Goal: Task Accomplishment & Management: Use online tool/utility

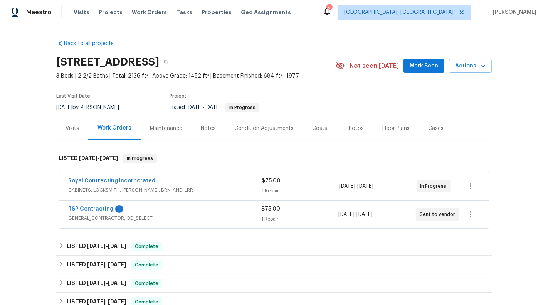
click at [211, 211] on div "TSP Contracting 1" at bounding box center [164, 209] width 193 height 9
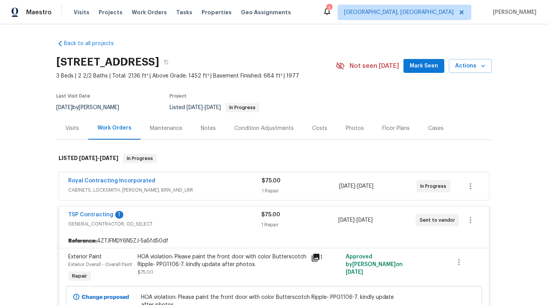
click at [220, 183] on div "Royal Contracting Incorporated" at bounding box center [165, 181] width 194 height 9
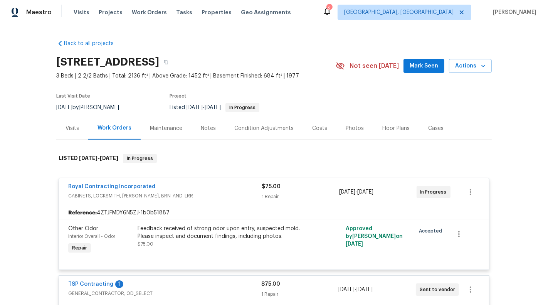
click at [229, 184] on div "Royal Contracting Incorporated" at bounding box center [165, 187] width 194 height 9
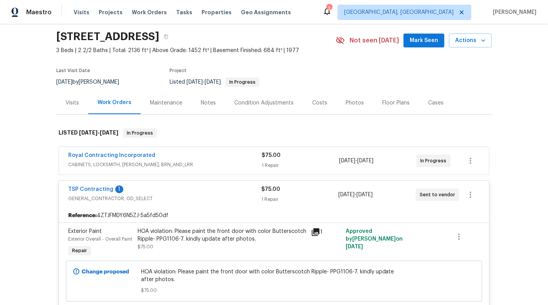
click at [218, 200] on span "GENERAL_CONTRACTOR, OD_SELECT" at bounding box center [164, 199] width 193 height 8
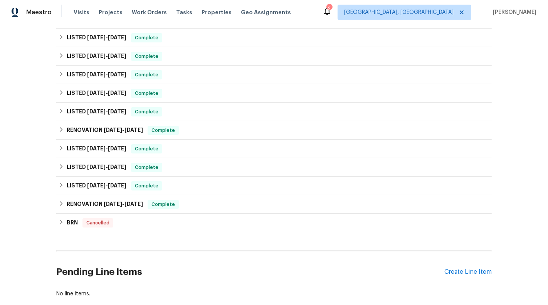
scroll to position [261, 0]
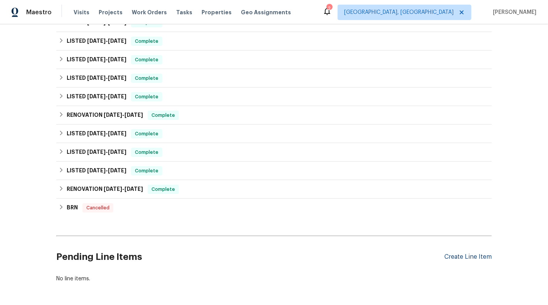
click at [451, 259] on div "Create Line Item" at bounding box center [468, 256] width 47 height 7
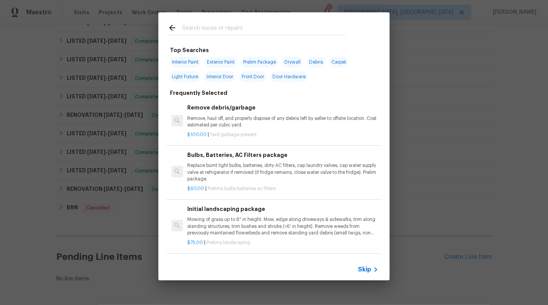
click at [369, 266] on span "Skip" at bounding box center [364, 270] width 13 height 8
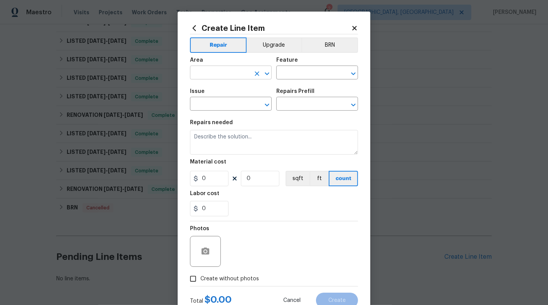
click at [249, 79] on input "text" at bounding box center [220, 73] width 60 height 12
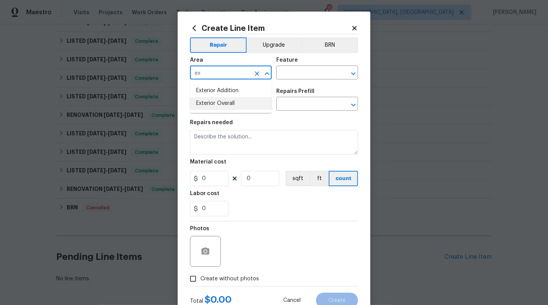
click at [241, 104] on li "Exterior Overall" at bounding box center [231, 103] width 82 height 13
type input "Exterior Overall"
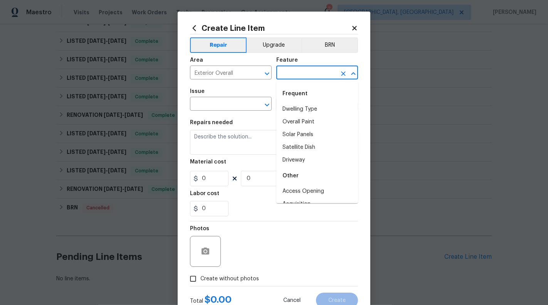
click at [301, 76] on input "text" at bounding box center [307, 73] width 60 height 12
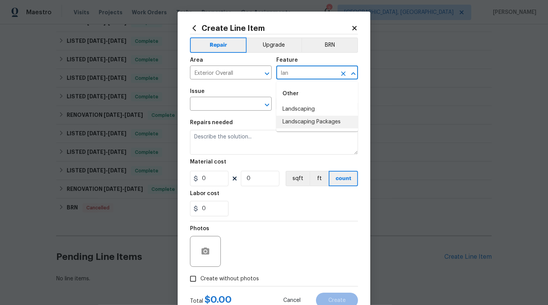
click at [296, 106] on li "Landscaping" at bounding box center [318, 109] width 82 height 13
type input "Landscaping"
click at [213, 110] on input "text" at bounding box center [220, 105] width 60 height 12
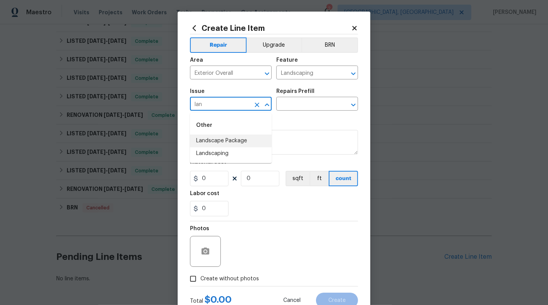
click at [214, 138] on li "Landscape Package" at bounding box center [231, 141] width 82 height 13
type input "Landscape Package"
click at [293, 117] on section "Repairs needed Material cost 0 0 sqft ft count Labor cost 0" at bounding box center [274, 168] width 168 height 106
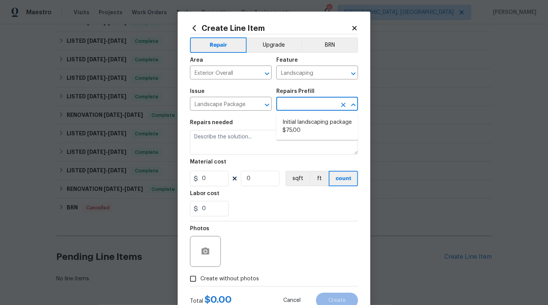
click at [293, 106] on input "text" at bounding box center [307, 105] width 60 height 12
click at [299, 118] on li "Initial landscaping package $75.00" at bounding box center [318, 126] width 82 height 21
type input "Home Readiness Packages"
type input "Initial landscaping package $75.00"
type textarea "Mowing of grass up to 6" in height. Mow, edge along driveways & sidewalks, trim…"
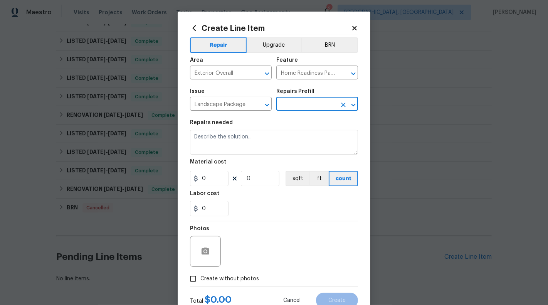
type input "75"
type input "1"
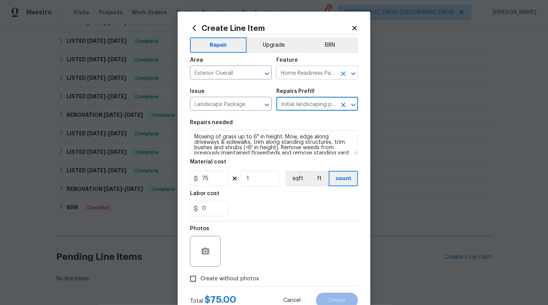
click at [345, 69] on button "Clear" at bounding box center [343, 73] width 11 height 11
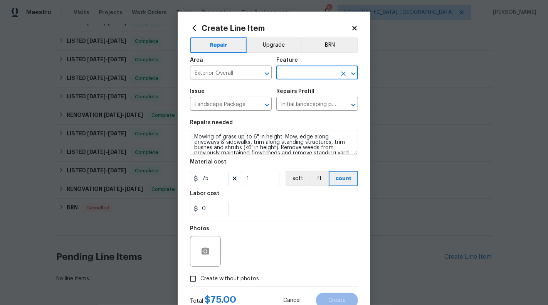
scroll to position [0, 0]
click at [339, 125] on li "Landscaping Packages" at bounding box center [318, 122] width 82 height 13
click at [256, 106] on icon "Clear" at bounding box center [257, 105] width 5 height 5
type input "Landscaping Packages"
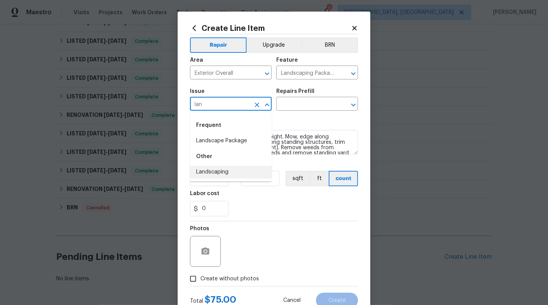
click at [229, 176] on li "Landscaping" at bounding box center [231, 172] width 82 height 13
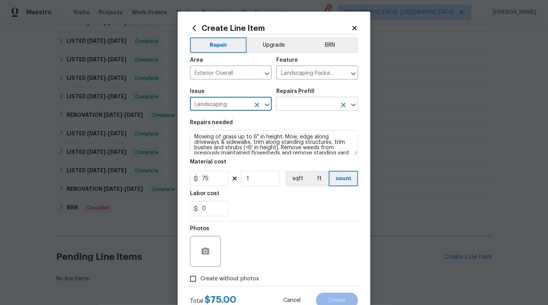
type input "Landscaping"
click at [295, 99] on input "text" at bounding box center [307, 105] width 60 height 12
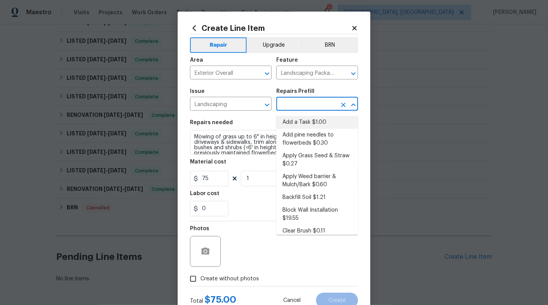
click at [295, 116] on ul "Add a Task $1.00 Add pine needles to flowerbeds $0.30 Apply Grass Seed & Straw …" at bounding box center [318, 174] width 82 height 122
click at [304, 113] on ul "Add a Task $1.00 Add pine needles to flowerbeds $0.30 Apply Grass Seed & Straw …" at bounding box center [318, 174] width 82 height 122
click at [304, 121] on li "Add a Task $1.00" at bounding box center [318, 122] width 82 height 13
type input "Add a Task $1.00"
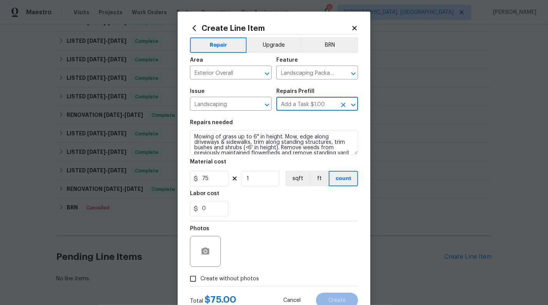
type textarea "HPM to detail"
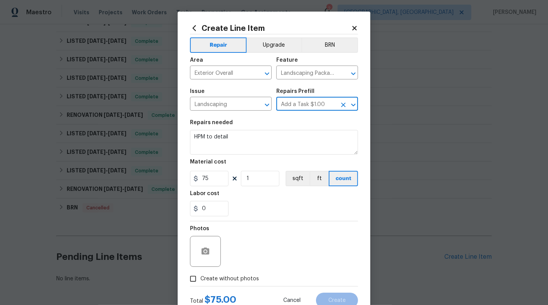
type input "1"
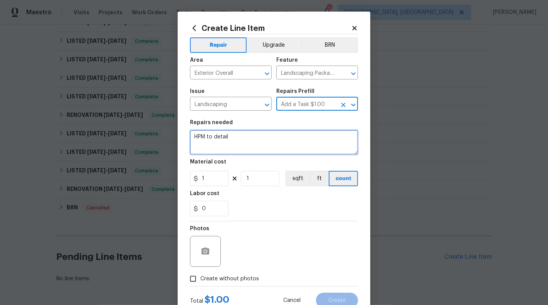
click at [289, 136] on textarea "HPM to detail" at bounding box center [274, 142] width 168 height 25
click at [266, 144] on textarea "HOA Violations :" at bounding box center [274, 142] width 168 height 25
click at [253, 141] on textarea "HOA Violations :" at bounding box center [274, 142] width 168 height 25
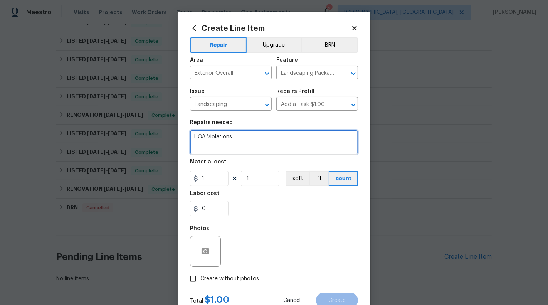
type textarea "HOA Violations :"
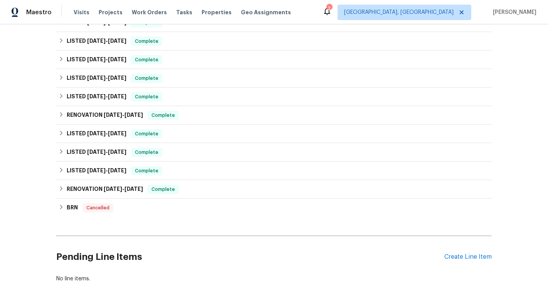
scroll to position [289, 0]
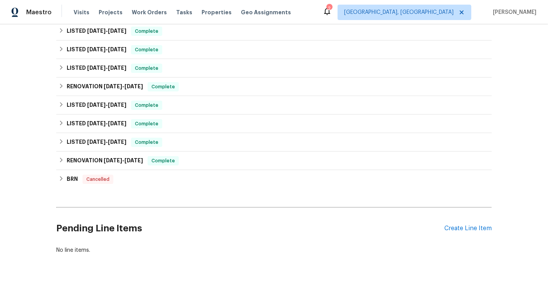
click at [474, 223] on div "Pending Line Items Create Line Item" at bounding box center [274, 229] width 436 height 36
click at [463, 225] on div "Create Line Item" at bounding box center [468, 228] width 47 height 7
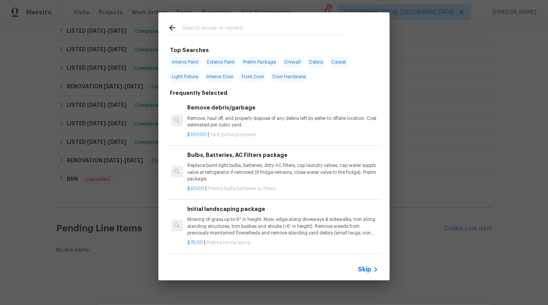
click at [470, 163] on div "Top Searches Interior Paint Exterior Paint Prelim Package Drywall Debris Carpet…" at bounding box center [274, 146] width 548 height 293
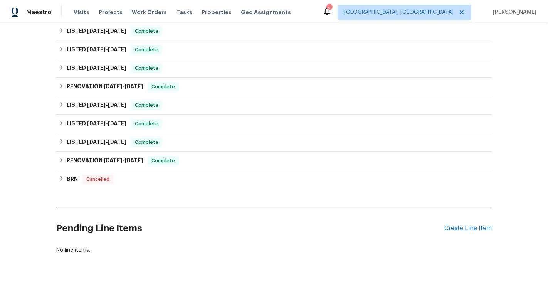
click at [466, 234] on div "Pending Line Items Create Line Item" at bounding box center [274, 229] width 436 height 36
click at [461, 228] on div "Create Line Item" at bounding box center [468, 228] width 47 height 7
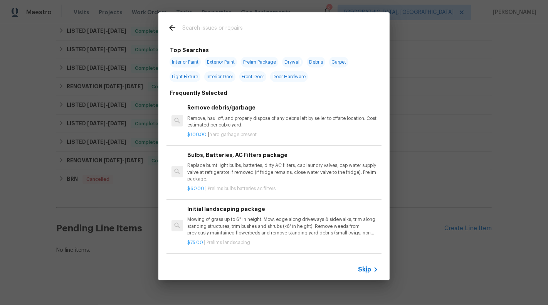
click at [366, 273] on span "Skip" at bounding box center [364, 270] width 13 height 8
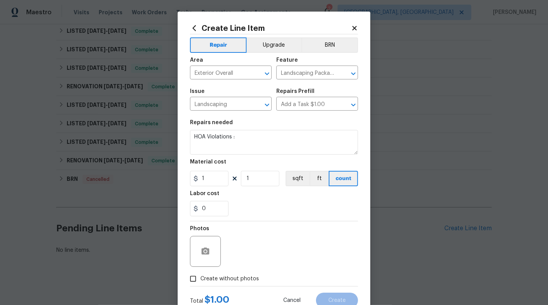
scroll to position [14, 0]
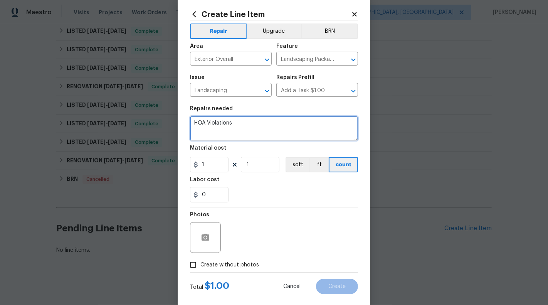
click at [260, 129] on textarea "HOA Violations :" at bounding box center [274, 128] width 168 height 25
click at [258, 137] on textarea "HOA Violations :" at bounding box center [274, 128] width 168 height 25
click at [263, 125] on textarea "HOA Violations :" at bounding box center [274, 128] width 168 height 25
type textarea "HOA Violations :"
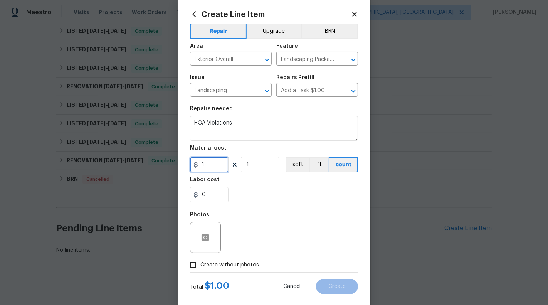
click at [214, 169] on input "1" at bounding box center [209, 164] width 39 height 15
type input "75"
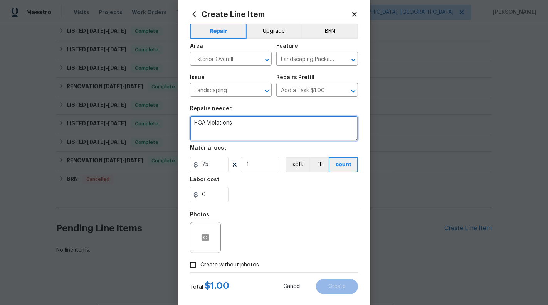
click at [255, 130] on textarea "HOA Violations :" at bounding box center [274, 128] width 168 height 25
click at [273, 125] on textarea "HOA Violations :" at bounding box center [274, 128] width 168 height 25
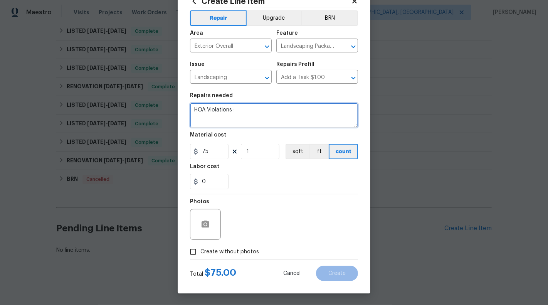
click at [253, 112] on textarea "HOA Violations :" at bounding box center [274, 115] width 168 height 25
paste textarea "landscaping for the front & back yards"
click at [238, 109] on textarea "HOA Violations : landscaping for the front & back yards" at bounding box center [274, 115] width 168 height 25
click at [345, 111] on textarea "HOA Violations : Landscaping for the front & back yards" at bounding box center [274, 115] width 168 height 25
drag, startPoint x: 228, startPoint y: 118, endPoint x: 275, endPoint y: 118, distance: 47.4
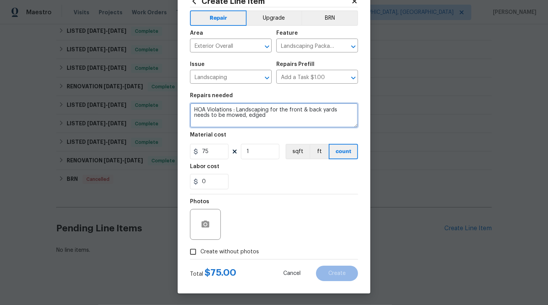
click at [275, 118] on textarea "HOA Violations : Landscaping for the front & back yards needs to be mowed, edged" at bounding box center [274, 115] width 168 height 25
type textarea "HOA Violations : Landscaping for the front & back yards needs to be mowed. Plea…"
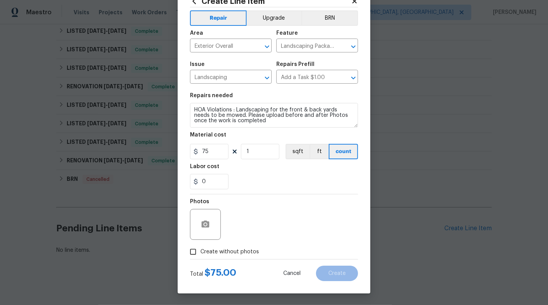
click at [201, 248] on span "Create without photos" at bounding box center [230, 252] width 59 height 8
click at [201, 248] on input "Create without photos" at bounding box center [193, 252] width 15 height 15
checkbox input "true"
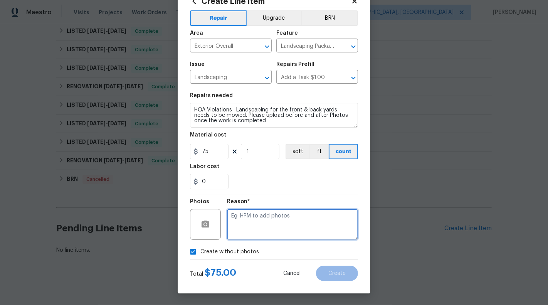
click at [265, 228] on textarea at bounding box center [292, 224] width 131 height 31
type textarea "NA"
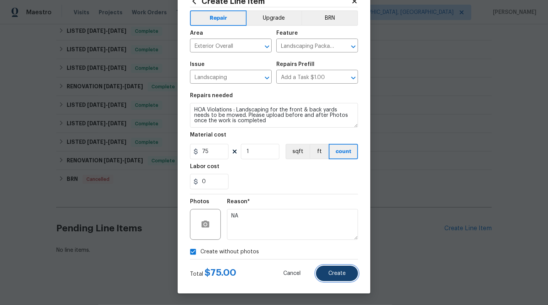
click at [348, 270] on button "Create" at bounding box center [337, 273] width 42 height 15
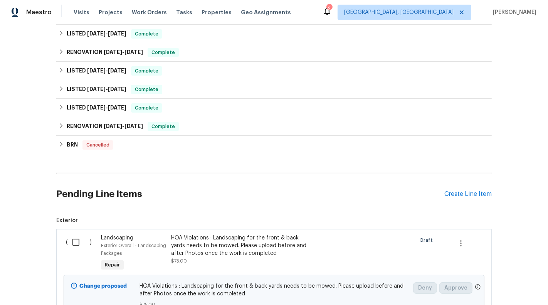
scroll to position [356, 0]
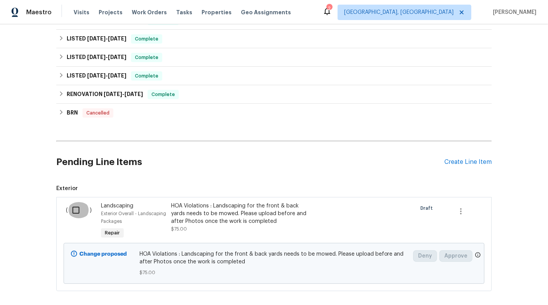
click at [74, 213] on input "checkbox" at bounding box center [79, 210] width 22 height 16
checkbox input "true"
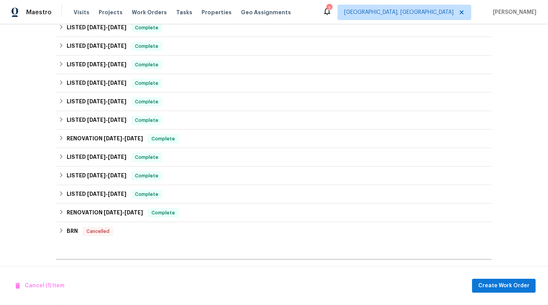
scroll to position [0, 0]
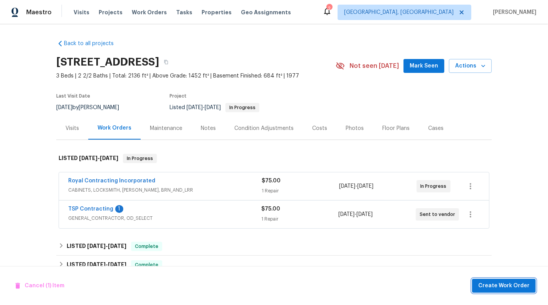
click at [507, 291] on button "Create Work Order" at bounding box center [504, 286] width 64 height 14
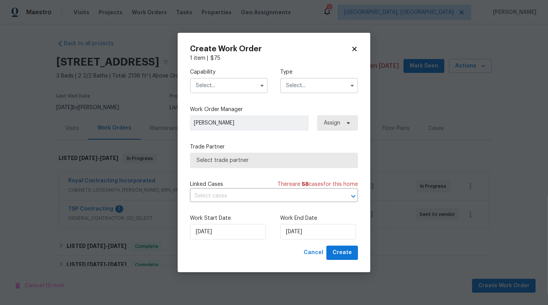
click at [256, 89] on span at bounding box center [262, 86] width 12 height 12
click at [263, 85] on icon "button" at bounding box center [262, 86] width 3 height 2
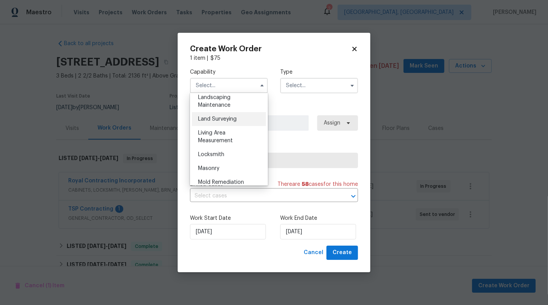
scroll to position [480, 0]
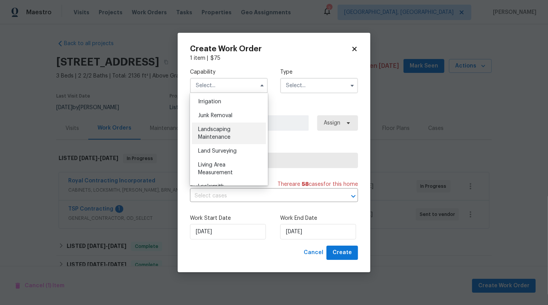
click at [218, 130] on span "Landscaping Maintenance" at bounding box center [214, 133] width 32 height 13
type input "Landscaping Maintenance"
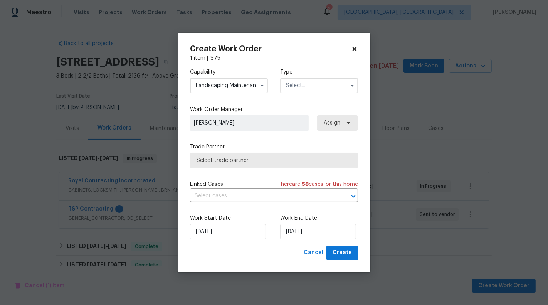
click at [308, 83] on input "text" at bounding box center [319, 85] width 78 height 15
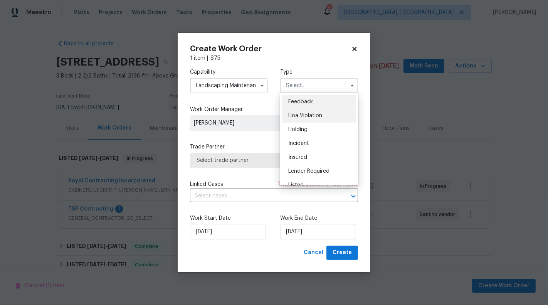
click at [307, 116] on span "Hoa Violation" at bounding box center [305, 115] width 34 height 5
type input "Hoa Violation"
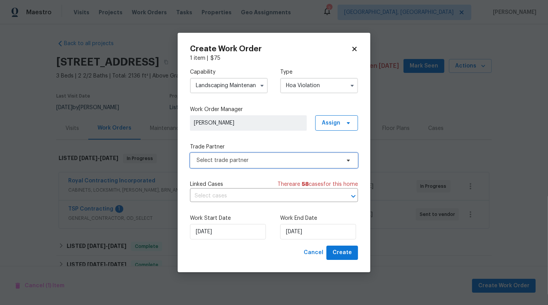
click at [226, 164] on span "Select trade partner" at bounding box center [274, 160] width 168 height 15
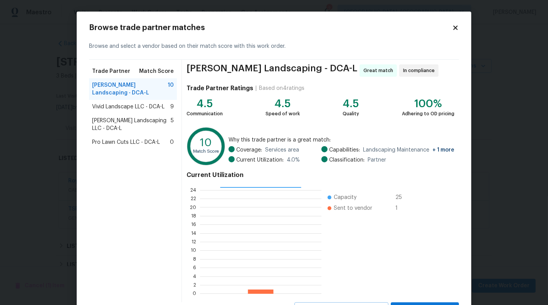
scroll to position [35, 0]
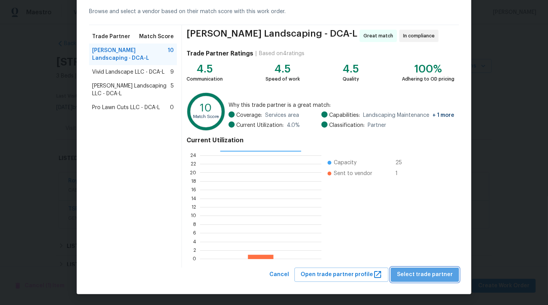
click at [432, 275] on span "Select trade partner" at bounding box center [425, 275] width 56 height 10
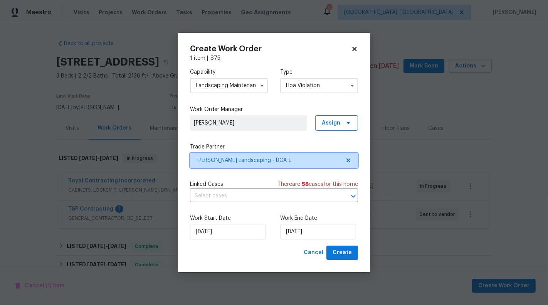
scroll to position [0, 0]
click at [253, 195] on input "text" at bounding box center [263, 196] width 147 height 12
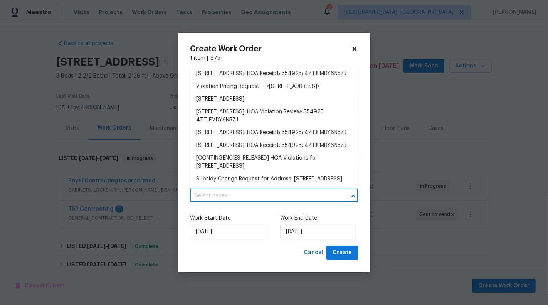
scroll to position [986, 0]
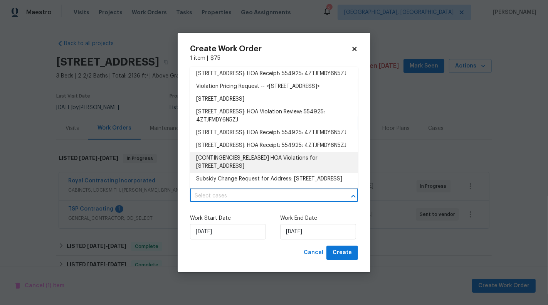
click at [259, 152] on li "[CONTINGENCIES_RELEASED] HOA Violations for 10388 Hampshire Green Ave, Fairfax,…" at bounding box center [274, 162] width 168 height 21
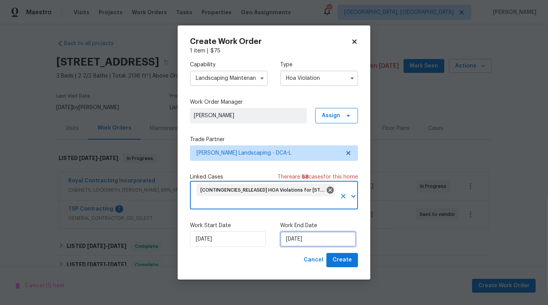
click at [302, 238] on input "14/08/2025" at bounding box center [318, 238] width 76 height 15
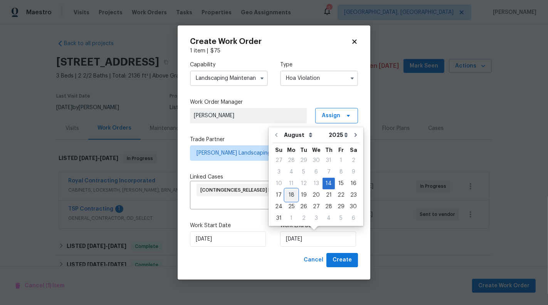
click at [292, 197] on div "18" at bounding box center [291, 195] width 12 height 11
type input "18/08/2025"
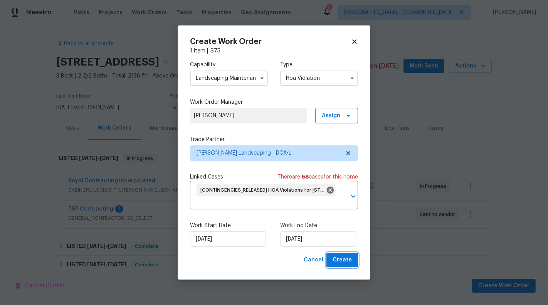
click at [347, 258] on span "Create" at bounding box center [342, 260] width 19 height 10
checkbox input "false"
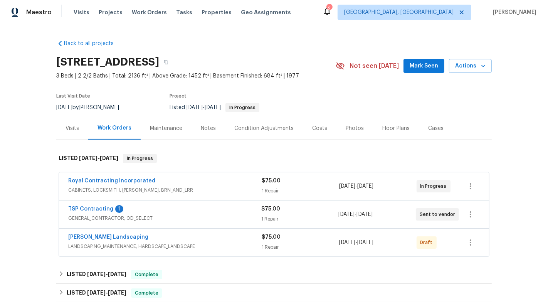
scroll to position [47, 0]
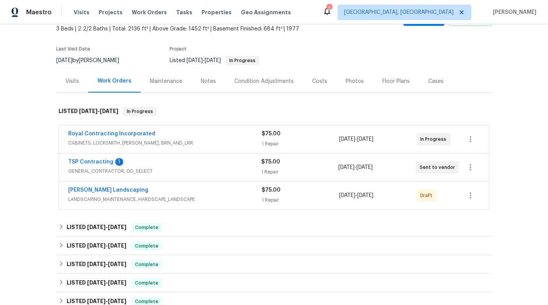
click at [310, 144] on div "1 Repair" at bounding box center [301, 144] width 78 height 8
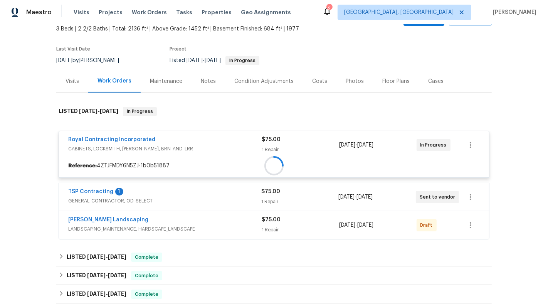
scroll to position [71, 0]
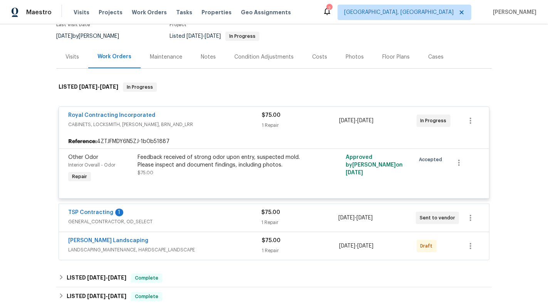
click at [311, 126] on div "1 Repair" at bounding box center [301, 125] width 78 height 8
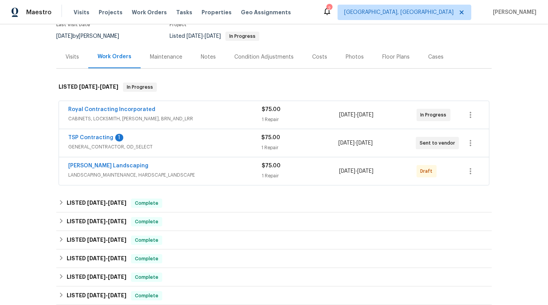
click at [307, 145] on div "1 Repair" at bounding box center [299, 148] width 77 height 8
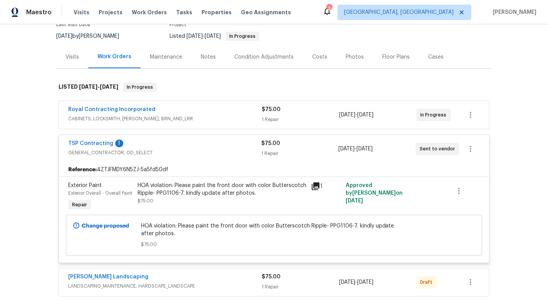
click at [307, 145] on div "$75.00" at bounding box center [299, 144] width 77 height 8
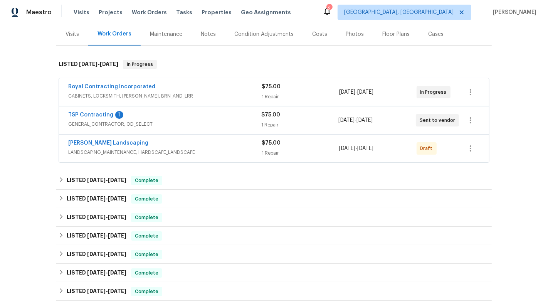
click at [307, 145] on div "$75.00" at bounding box center [301, 143] width 78 height 8
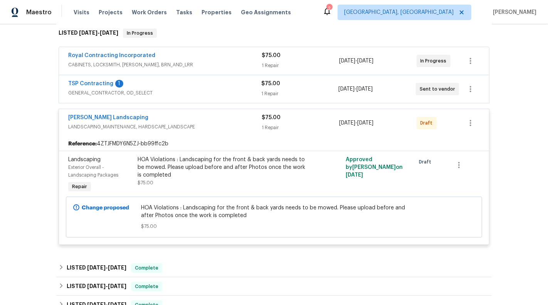
scroll to position [147, 0]
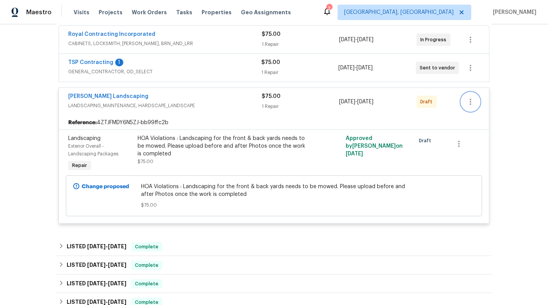
click at [466, 100] on icon "button" at bounding box center [470, 101] width 9 height 9
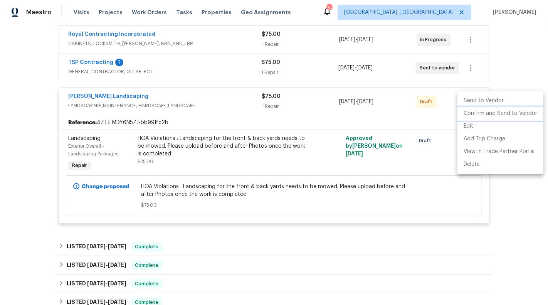
click at [481, 114] on li "Confirm and Send to Vendor" at bounding box center [501, 113] width 86 height 13
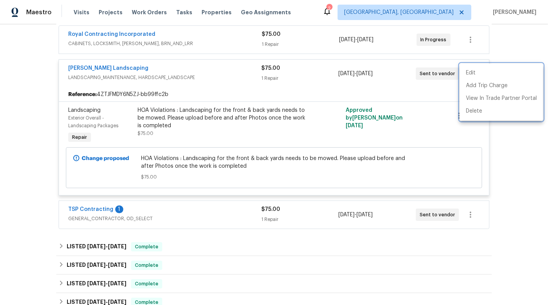
click at [522, 165] on div at bounding box center [274, 152] width 548 height 305
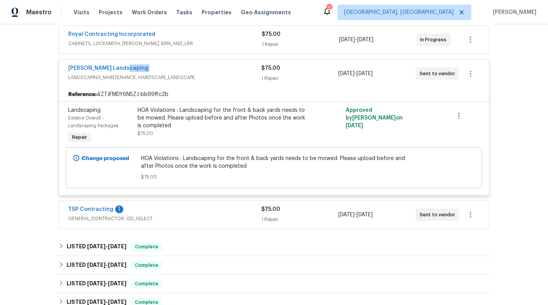
drag, startPoint x: 147, startPoint y: 70, endPoint x: 59, endPoint y: 73, distance: 88.4
click at [59, 73] on div "Manzano Landscaping LANDSCAPING_MAINTENANCE, HARDSCAPE_LANDSCAPE $75.00 1 Repai…" at bounding box center [274, 74] width 430 height 28
drag, startPoint x: 61, startPoint y: 67, endPoint x: 153, endPoint y: 67, distance: 91.8
click at [153, 67] on div "Manzano Landscaping LANDSCAPING_MAINTENANCE, HARDSCAPE_LANDSCAPE $75.00 1 Repai…" at bounding box center [274, 74] width 430 height 28
copy link "Manzano Landscaping"
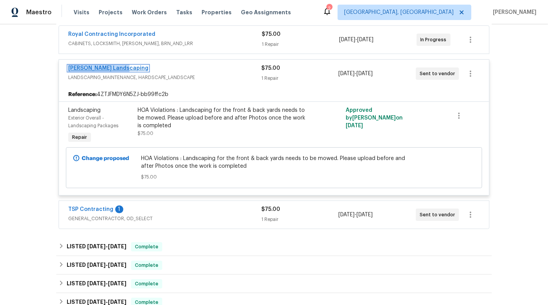
click at [114, 68] on link "Manzano Landscaping" at bounding box center [108, 68] width 80 height 5
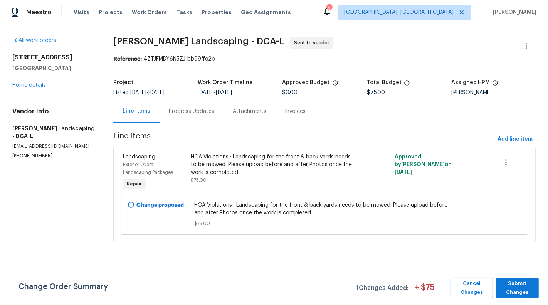
click at [197, 110] on div "Progress Updates" at bounding box center [192, 112] width 46 height 8
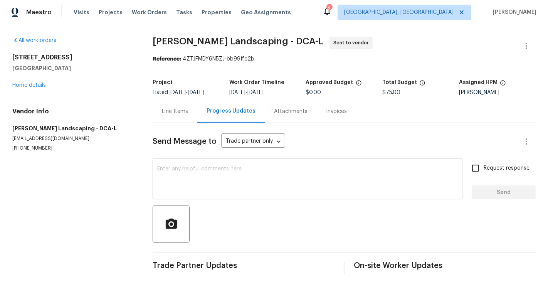
click at [231, 184] on textarea at bounding box center [307, 179] width 301 height 27
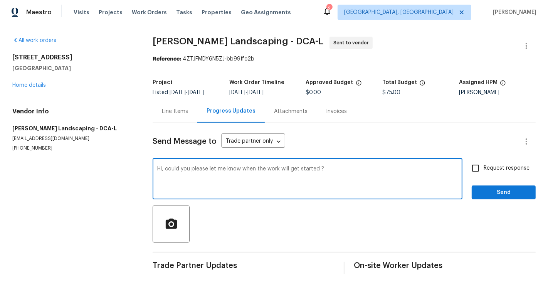
type textarea "Hi, could you please let me know when the work will get started ?"
click at [490, 173] on label "Request response" at bounding box center [499, 168] width 62 height 16
click at [484, 173] on input "Request response" at bounding box center [476, 168] width 16 height 16
checkbox input "true"
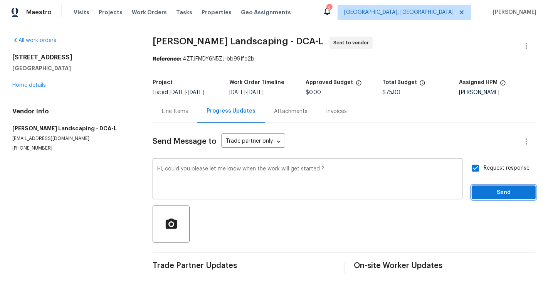
click at [502, 191] on span "Send" at bounding box center [504, 193] width 52 height 10
